Goal: Transaction & Acquisition: Purchase product/service

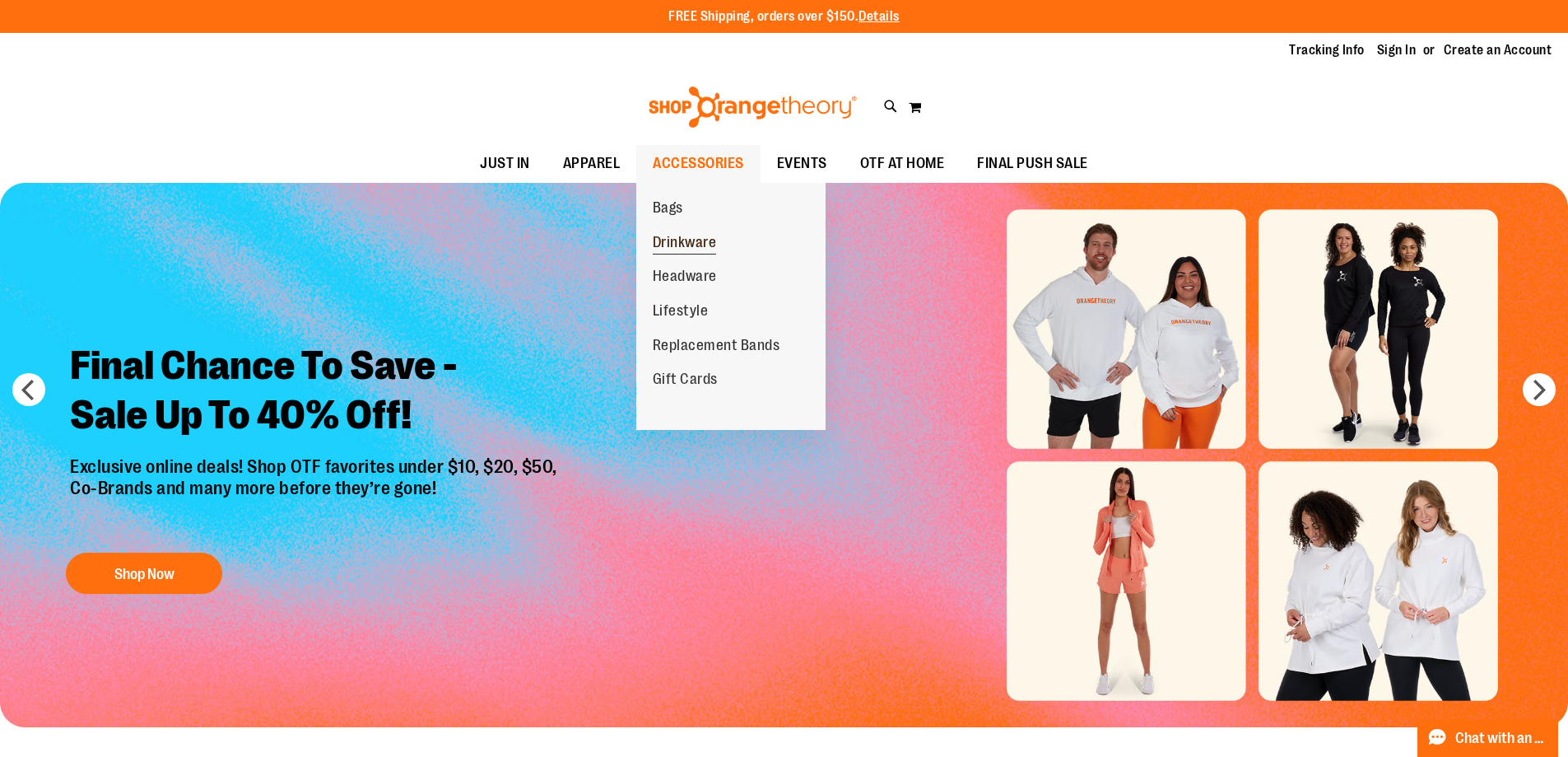
click at [698, 242] on span "Drinkware" at bounding box center [684, 244] width 64 height 21
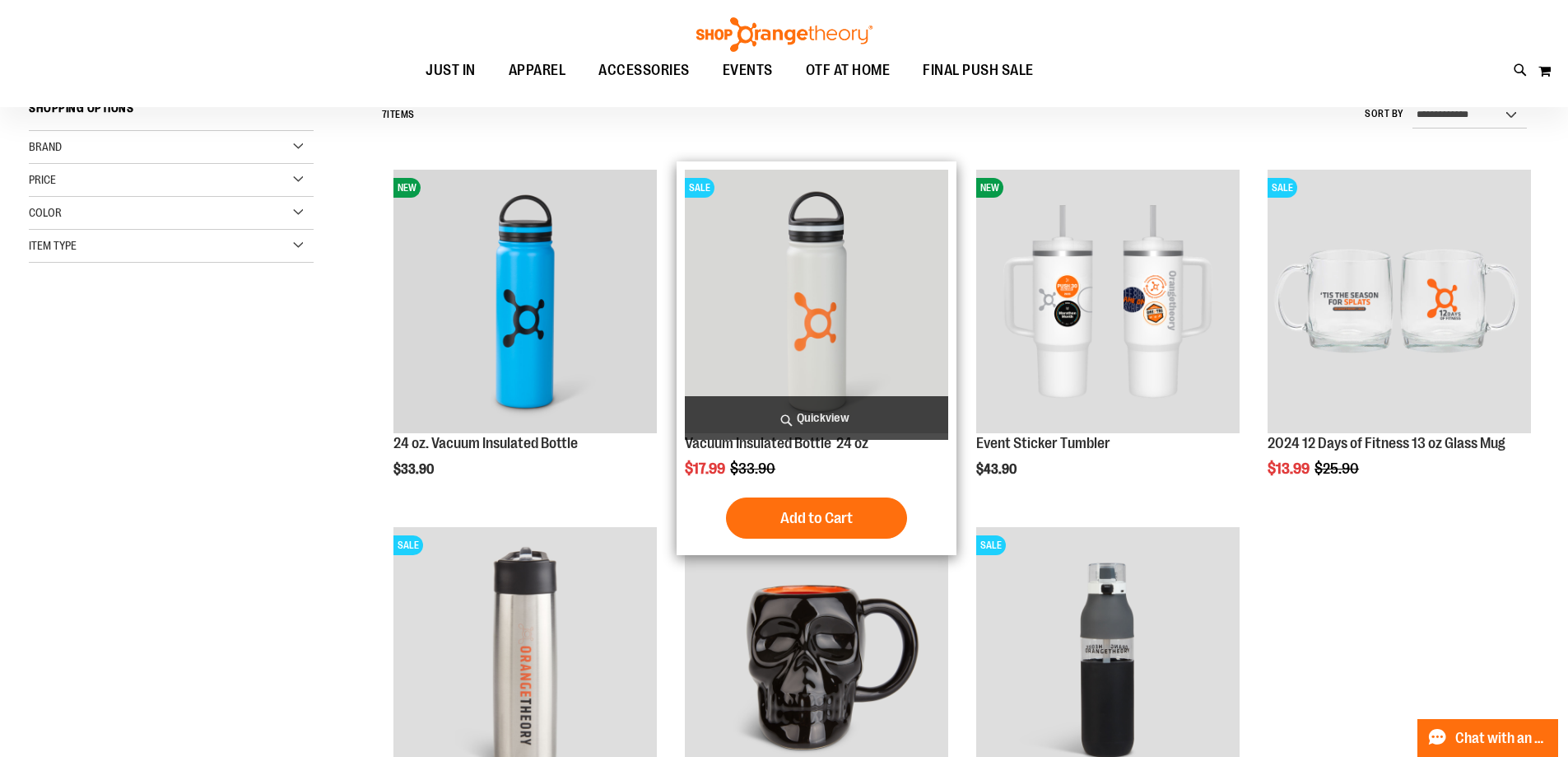
scroll to position [164, 0]
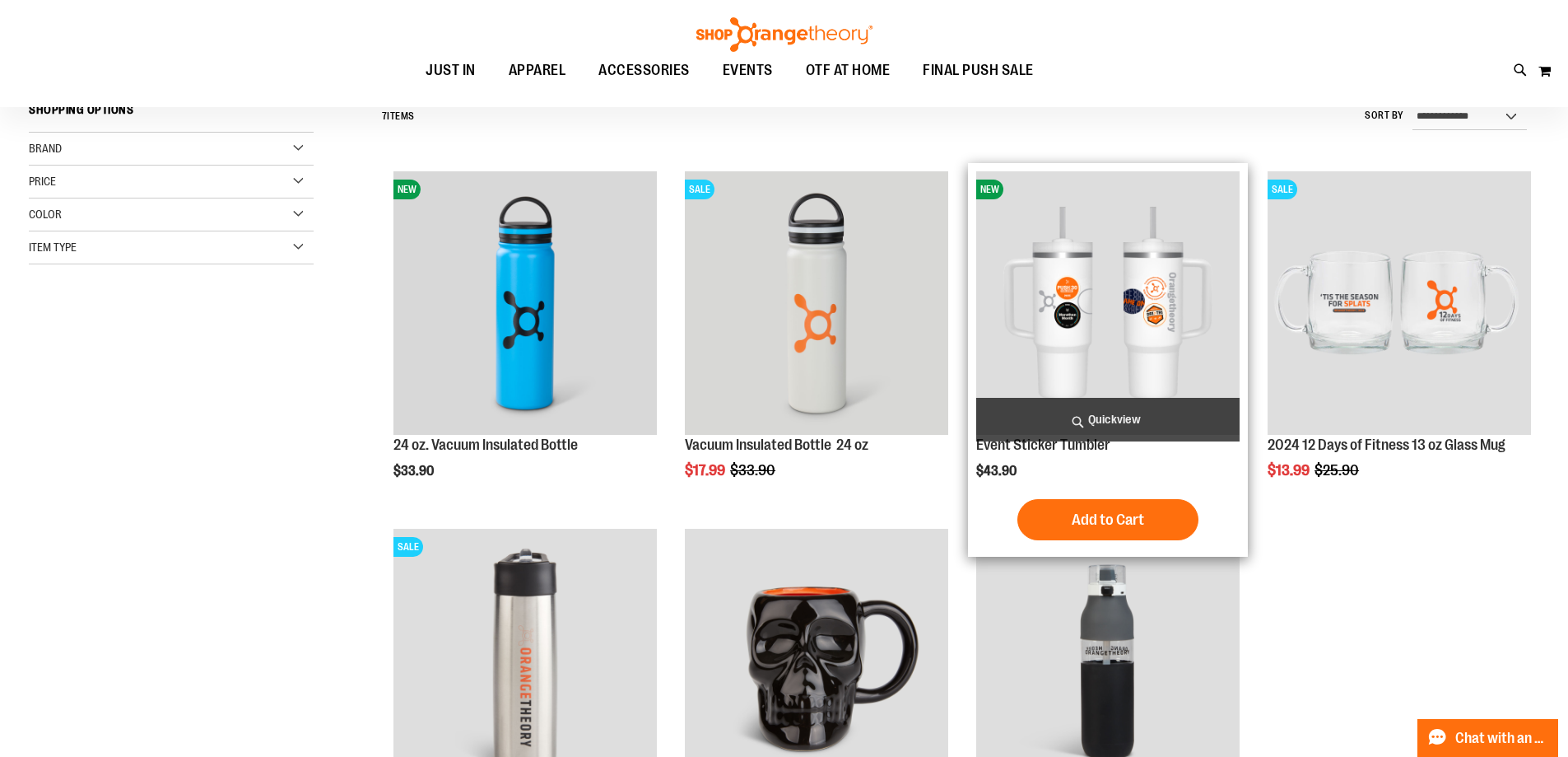
click at [1121, 352] on img "product" at bounding box center [1109, 303] width 264 height 264
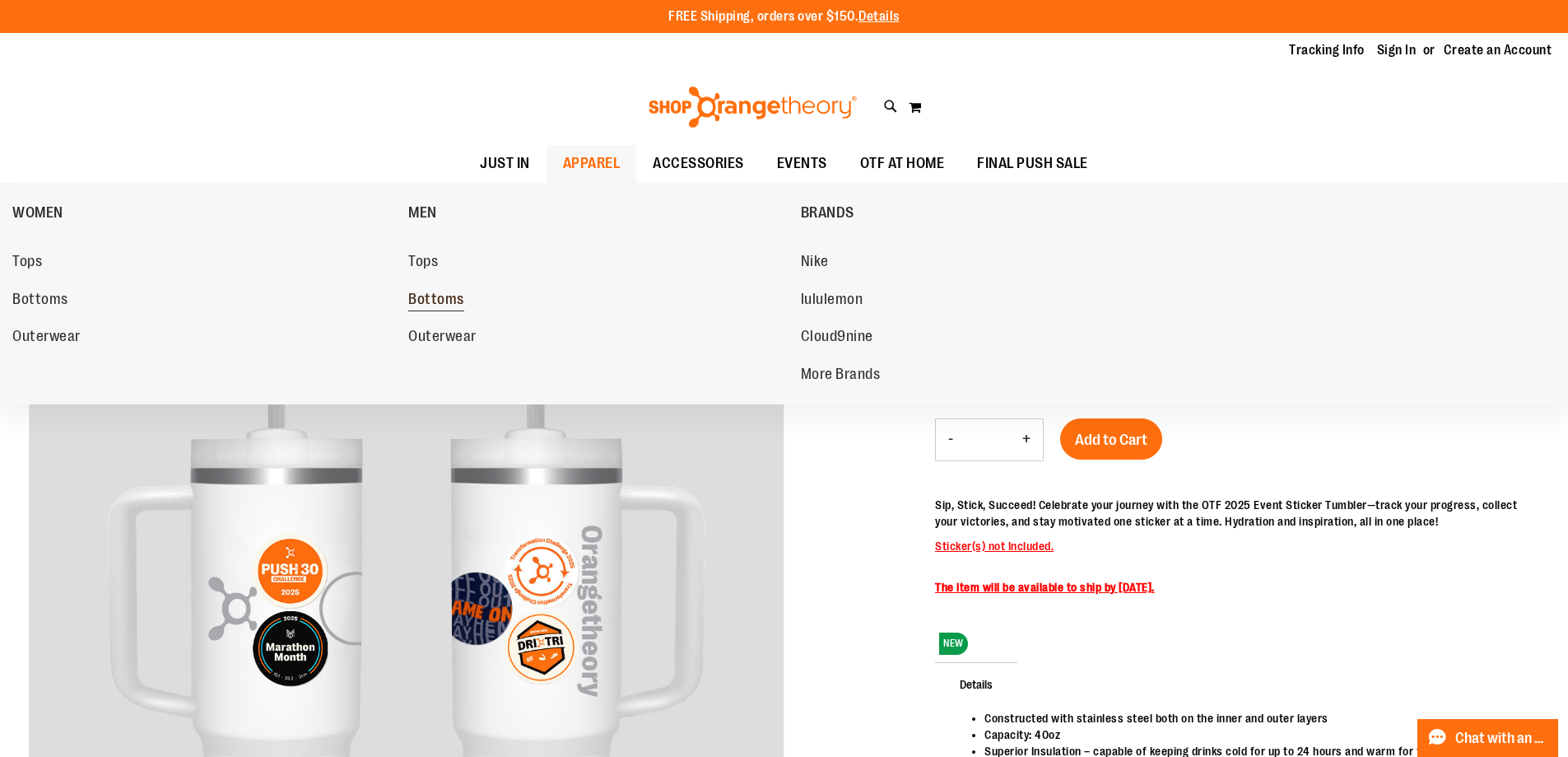
click at [445, 295] on span "Bottoms" at bounding box center [436, 301] width 56 height 21
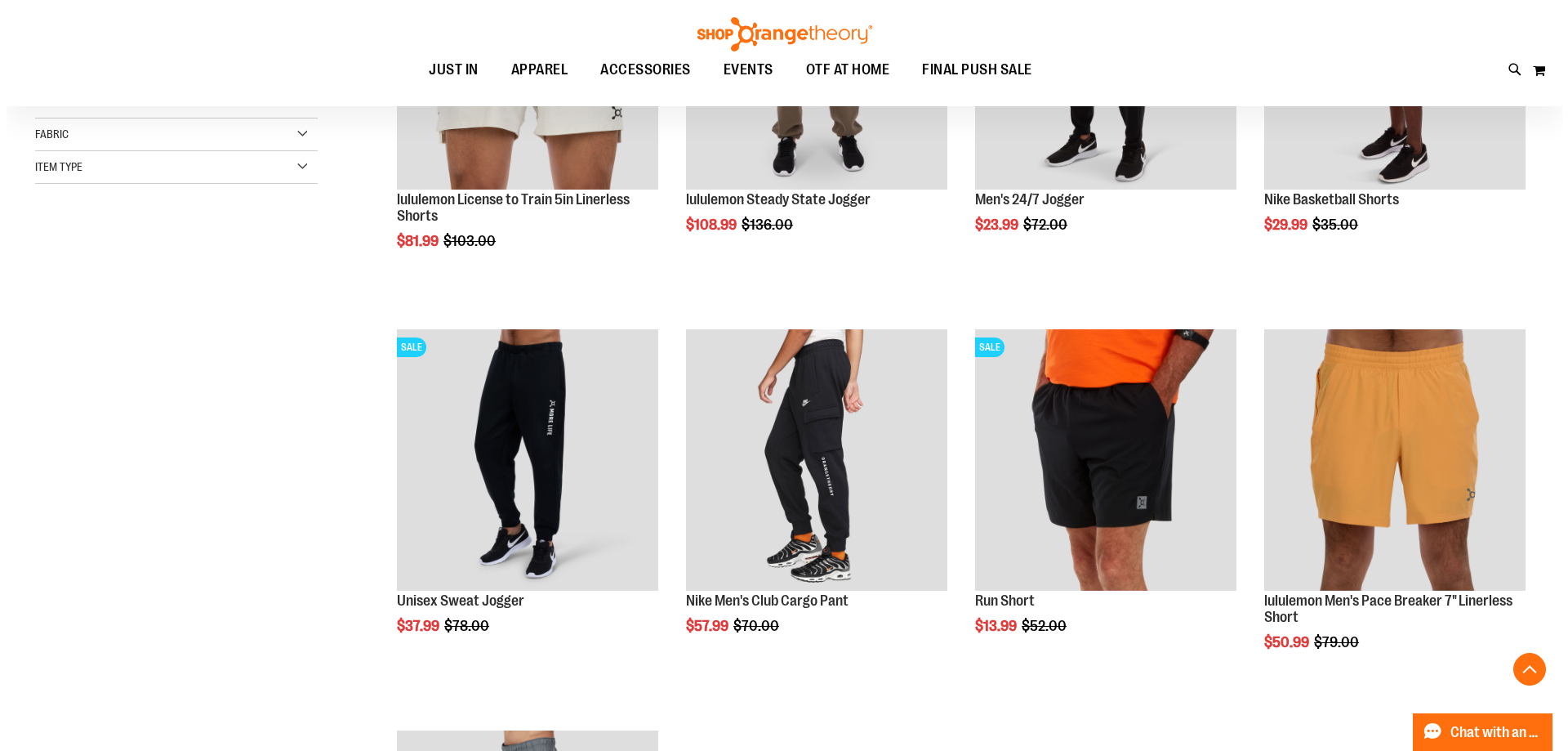
scroll to position [409, 0]
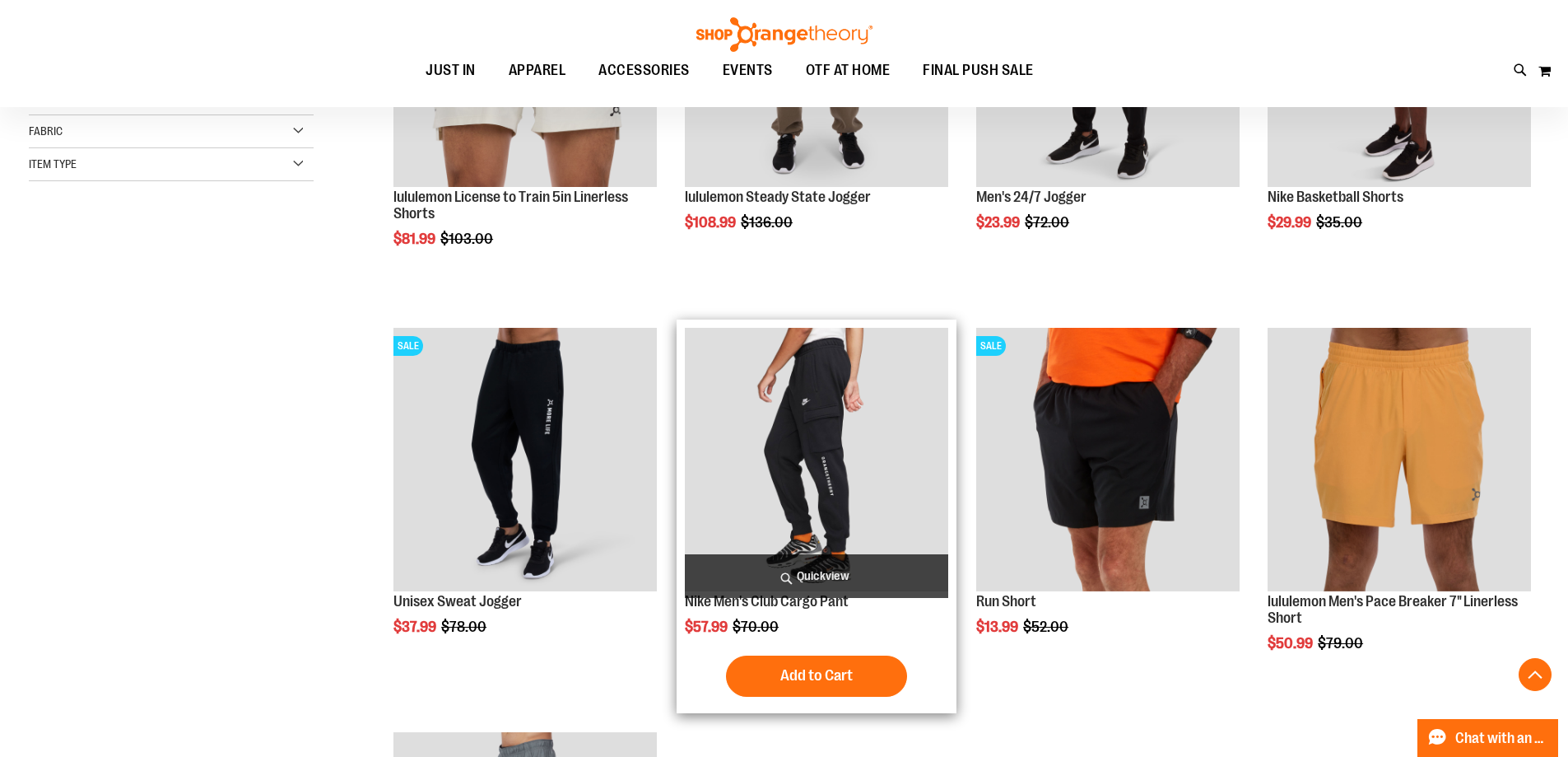
click at [791, 574] on span "Quickview" at bounding box center [817, 576] width 264 height 44
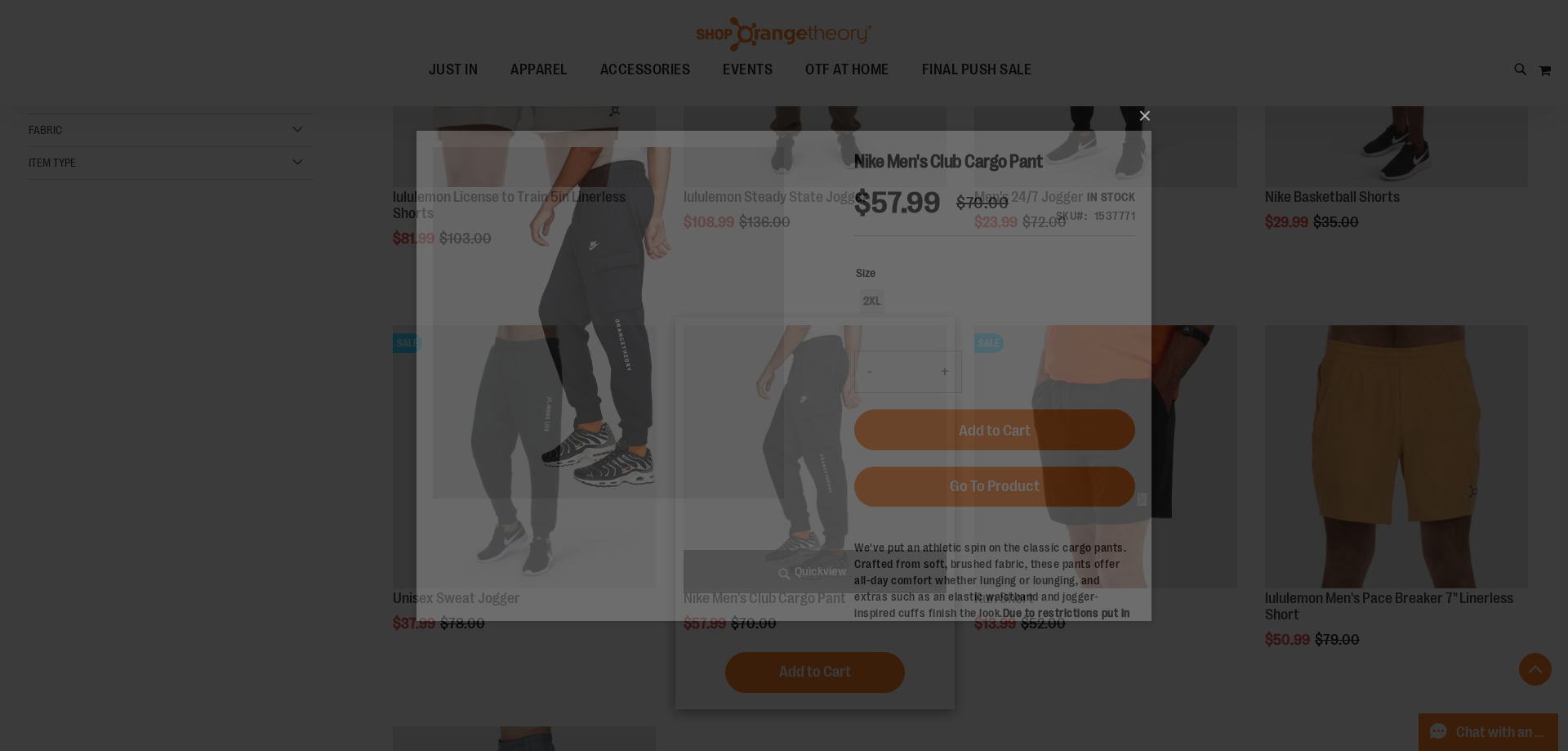
scroll to position [0, 0]
